Goal: Task Accomplishment & Management: Manage account settings

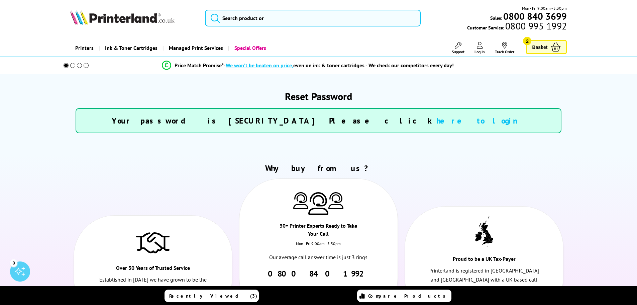
click at [436, 120] on link "here to login" at bounding box center [480, 120] width 89 height 10
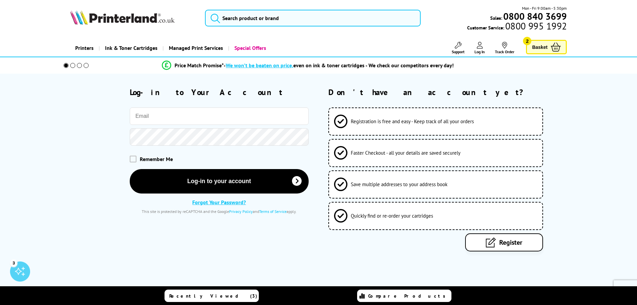
click at [201, 111] on input "email" at bounding box center [219, 115] width 179 height 17
type input "[EMAIL_ADDRESS][PERSON_NAME][DOMAIN_NAME]"
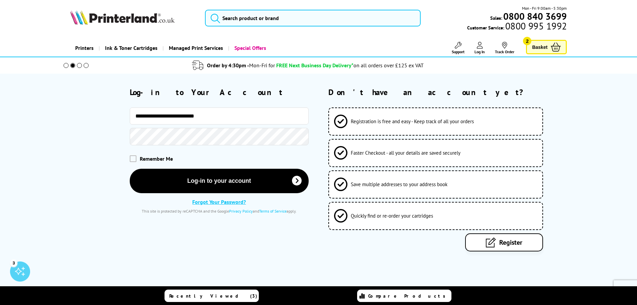
click at [139, 157] on div "Remember Me" at bounding box center [219, 158] width 179 height 7
drag, startPoint x: 134, startPoint y: 159, endPoint x: 130, endPoint y: 159, distance: 3.4
click at [129, 159] on div "Remember Me" at bounding box center [189, 158] width 238 height 20
click at [133, 161] on span at bounding box center [133, 158] width 7 height 7
click at [131, 156] on input "checkbox" at bounding box center [131, 156] width 0 height 0
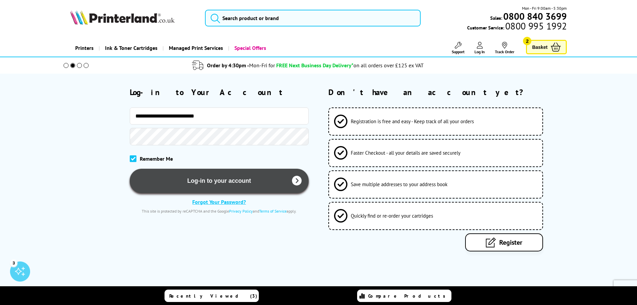
click at [216, 185] on button "Log-in to your account" at bounding box center [219, 181] width 179 height 24
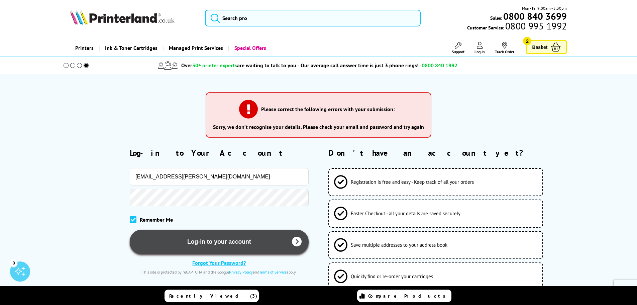
click at [207, 239] on button "Log-in to your account" at bounding box center [219, 241] width 179 height 24
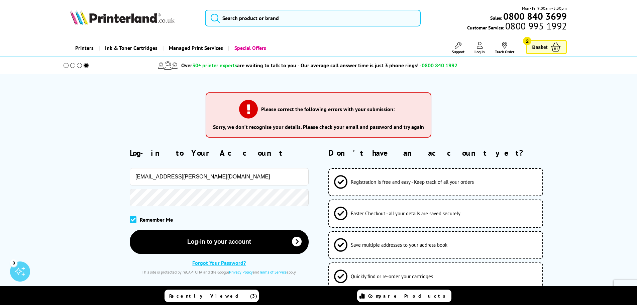
click at [97, 181] on div "[EMAIL_ADDRESS][PERSON_NAME][DOMAIN_NAME]" at bounding box center [189, 176] width 238 height 17
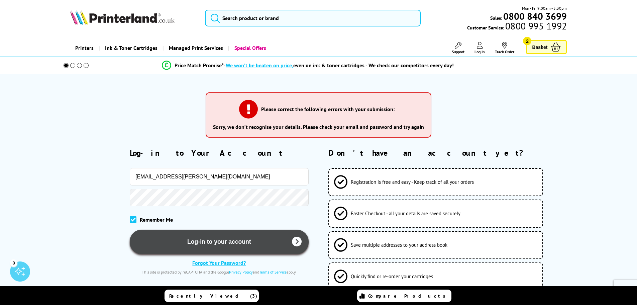
click at [208, 239] on button "Log-in to your account" at bounding box center [219, 241] width 179 height 24
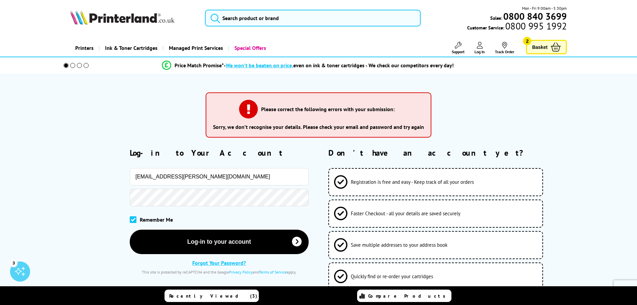
click at [213, 263] on link "Forgot Your Password?" at bounding box center [218, 262] width 53 height 7
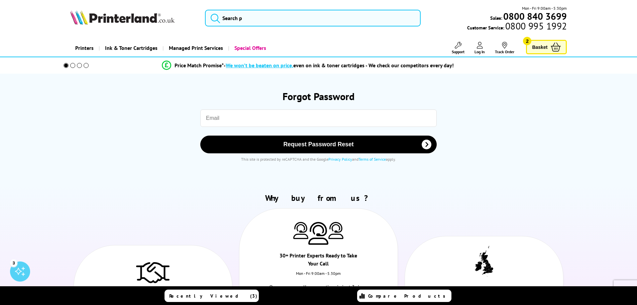
click at [239, 123] on input "email" at bounding box center [318, 117] width 236 height 17
type input "[EMAIL_ADDRESS][PERSON_NAME][DOMAIN_NAME]"
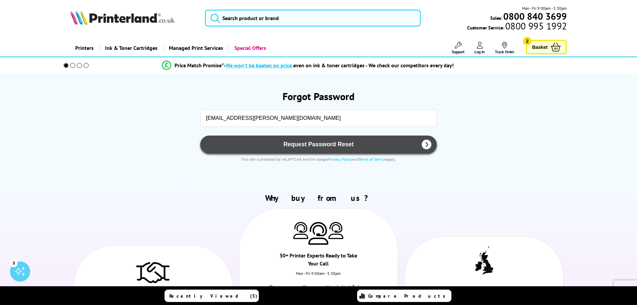
click at [320, 146] on span "Request Password Reset" at bounding box center [318, 144] width 219 height 7
